Goal: Check status

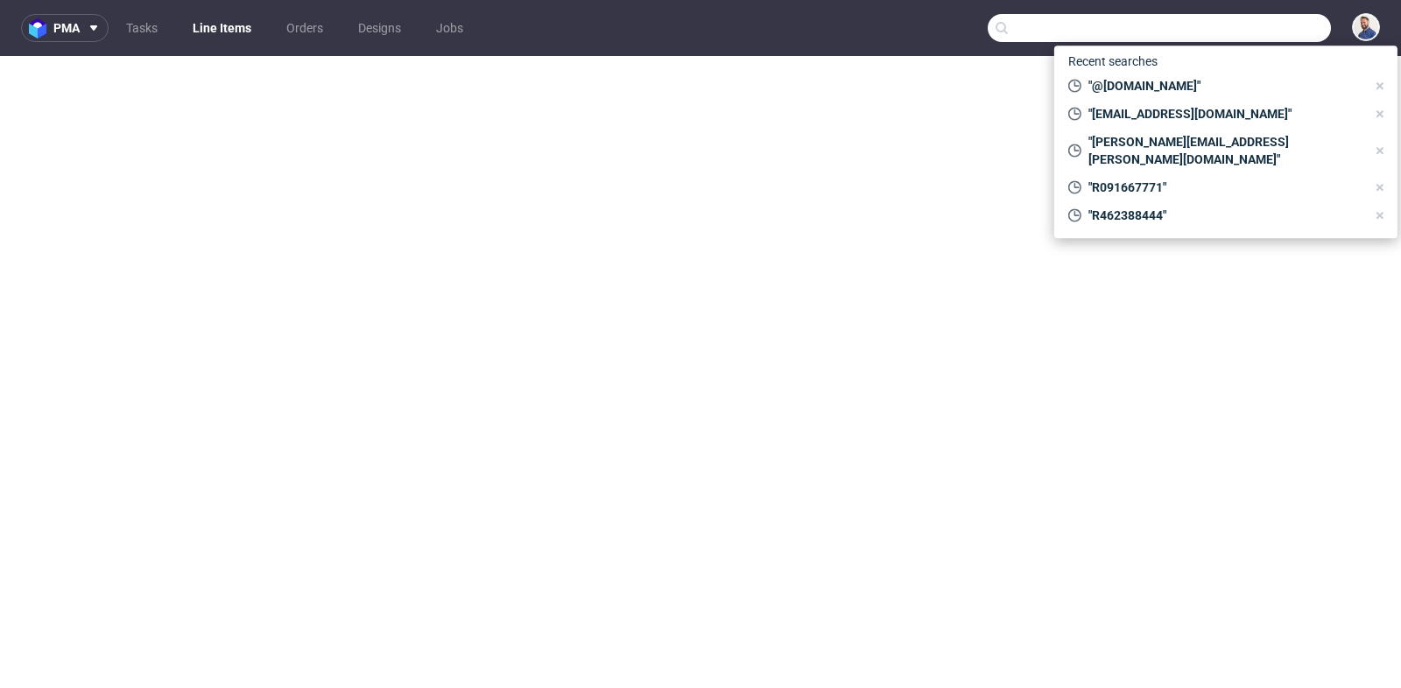
click at [1235, 32] on input "text" at bounding box center [1159, 28] width 343 height 28
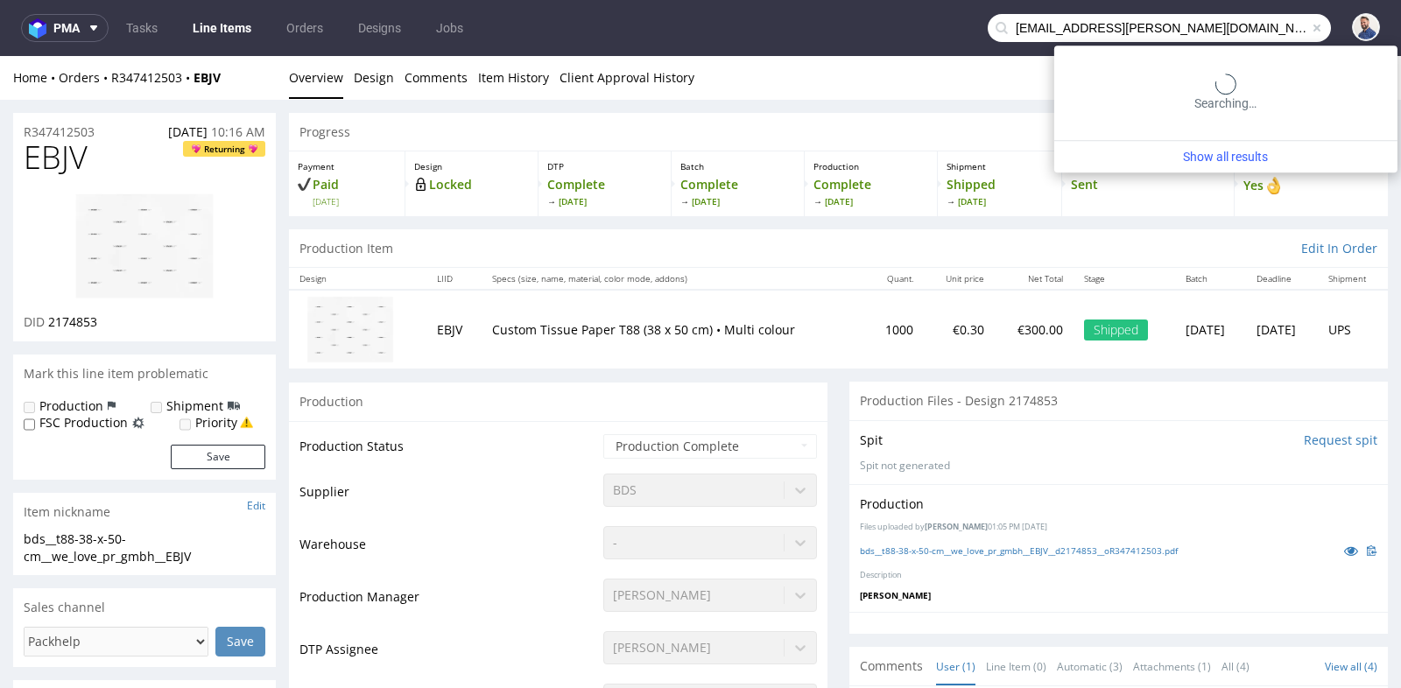
type input "office@raab-ecommerce.com"
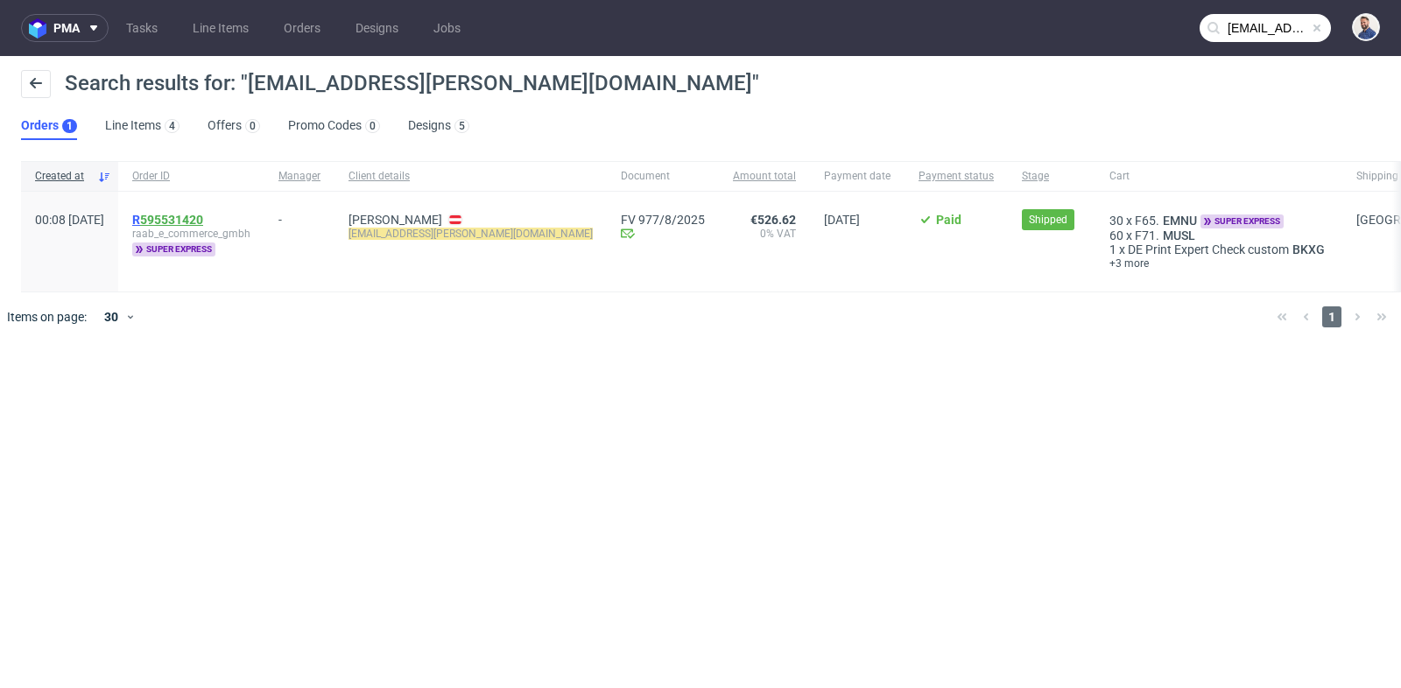
click at [203, 215] on link "595531420" at bounding box center [171, 220] width 63 height 14
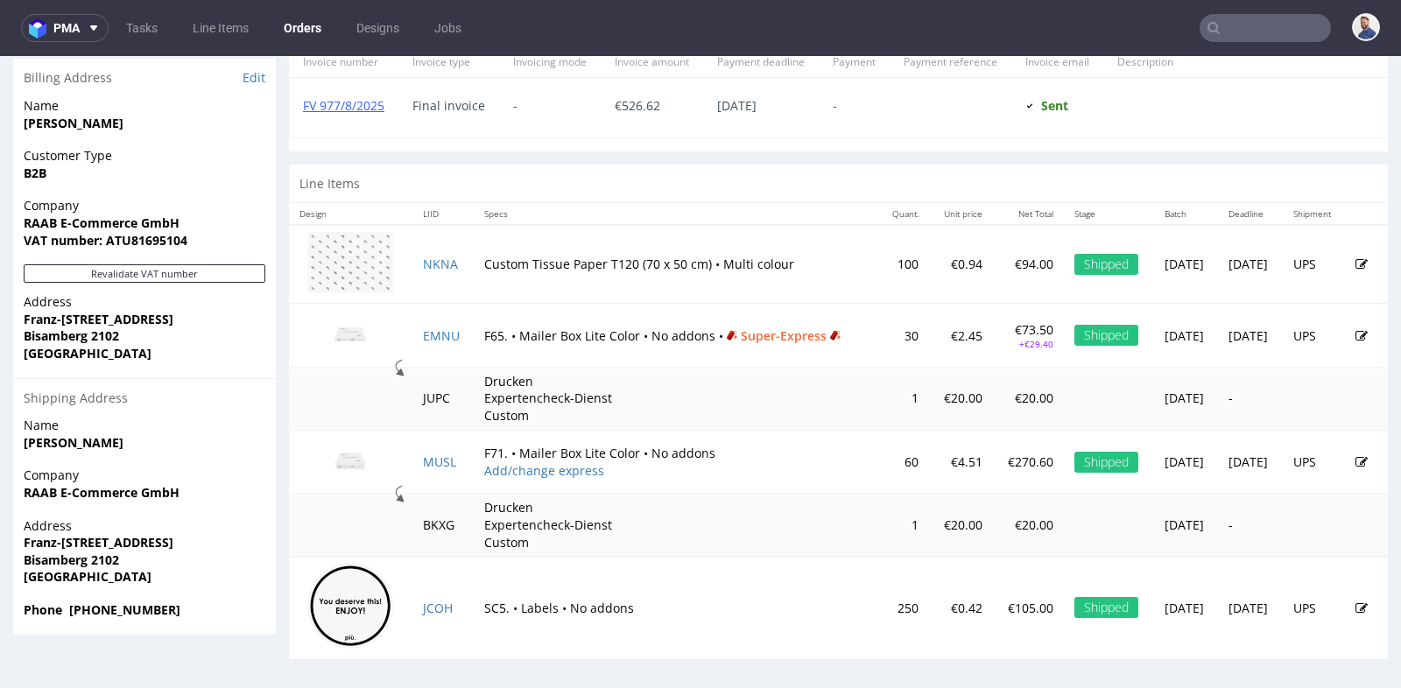
scroll to position [4, 0]
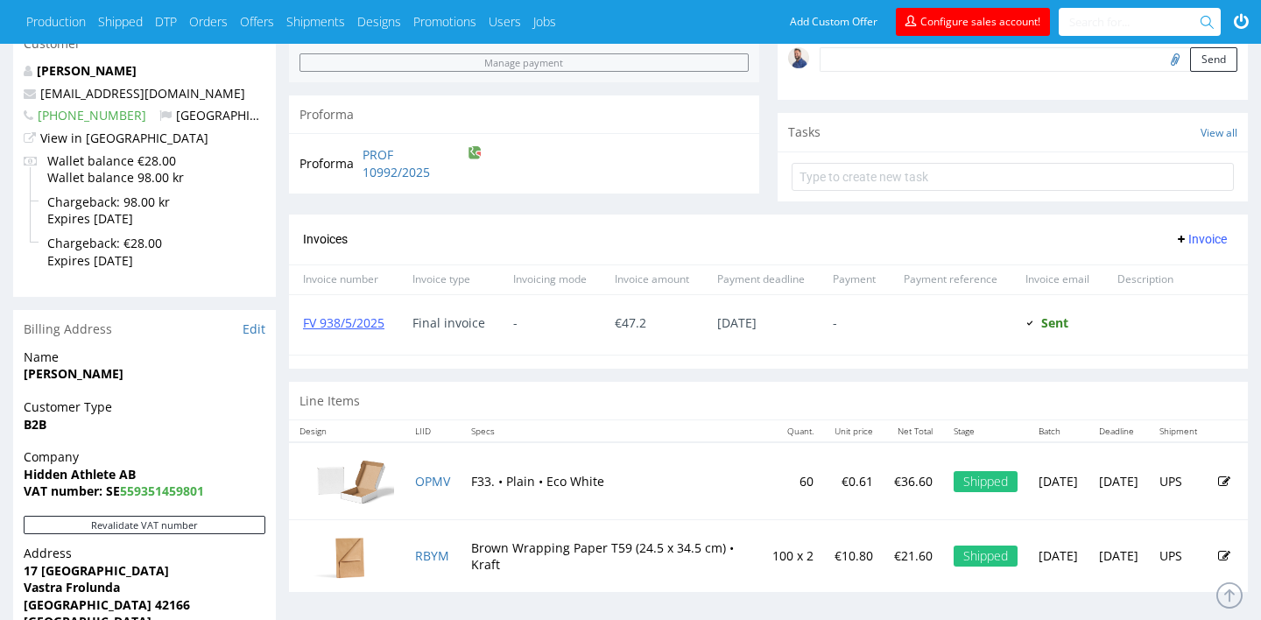
scroll to position [560, 0]
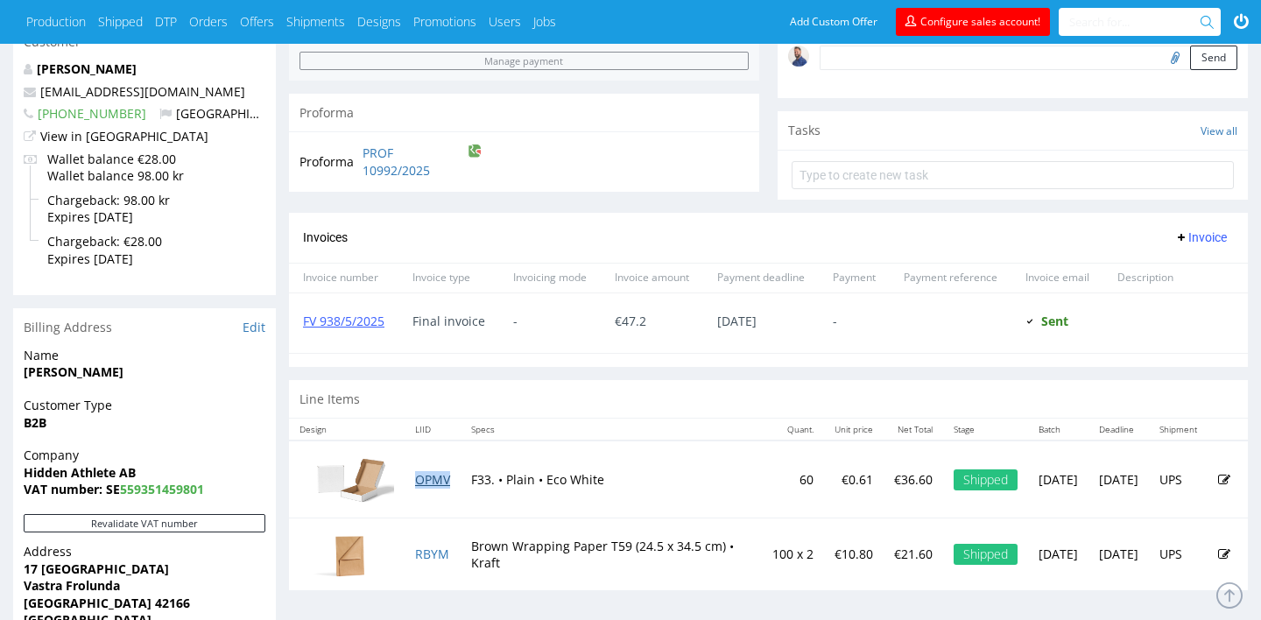
click at [434, 480] on link "OPMV" at bounding box center [432, 479] width 35 height 17
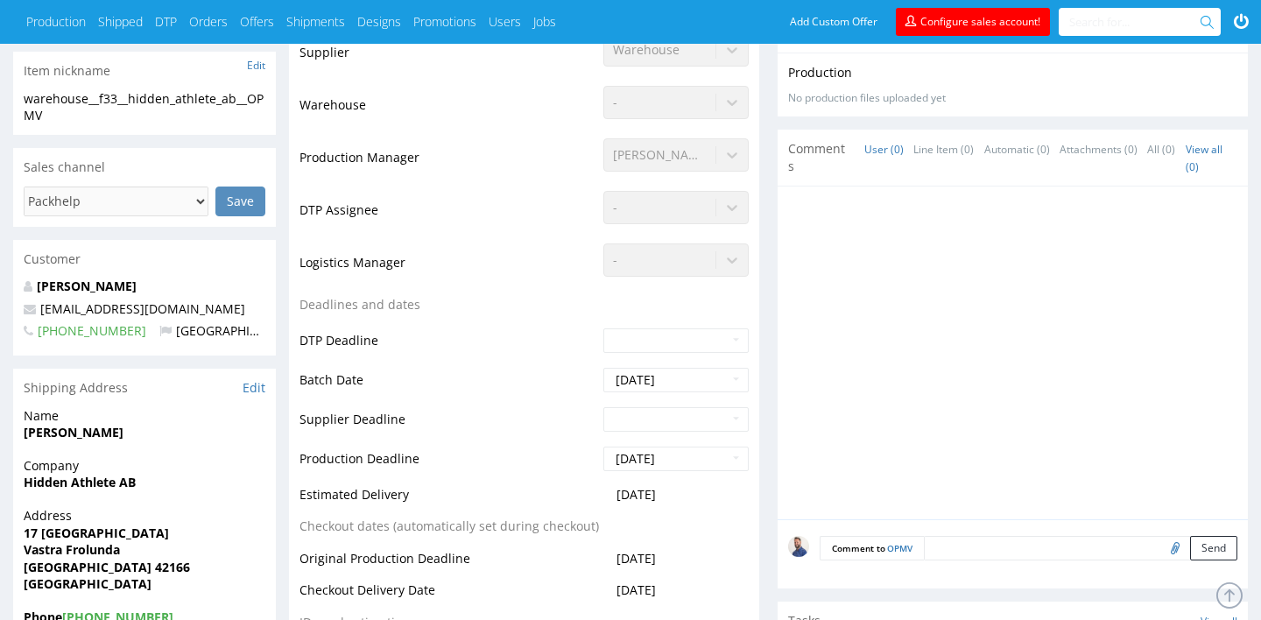
scroll to position [420, 0]
